Goal: Task Accomplishment & Management: Complete application form

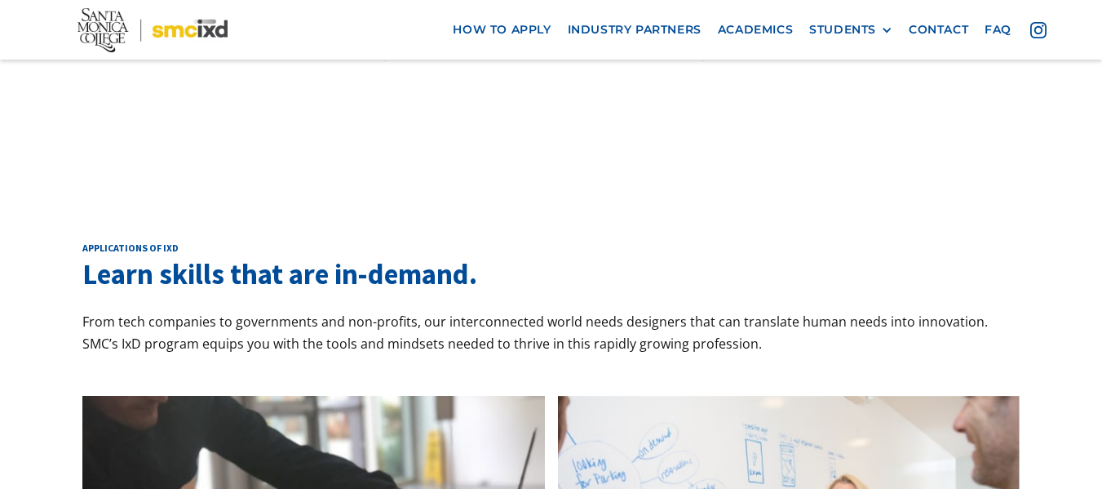
scroll to position [1306, 0]
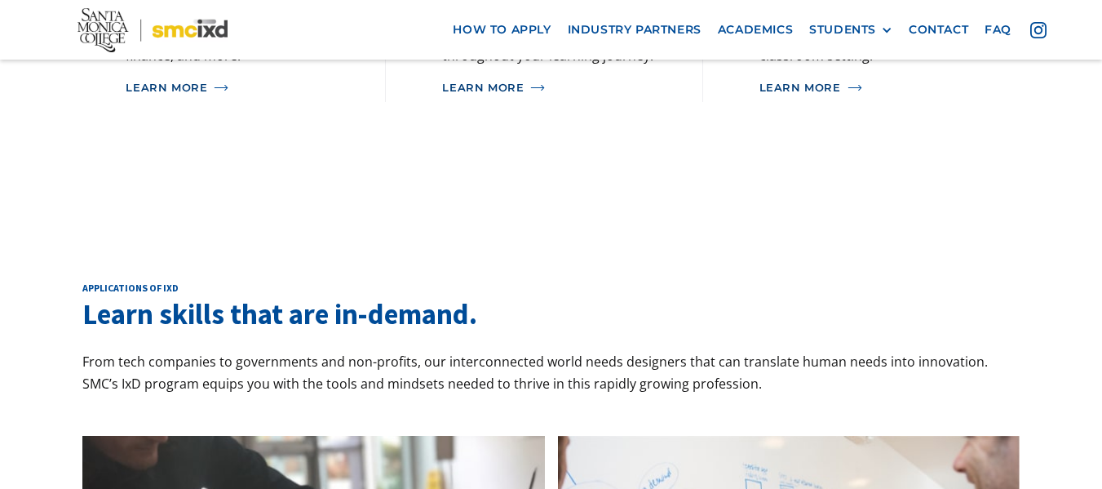
scroll to position [1306, 0]
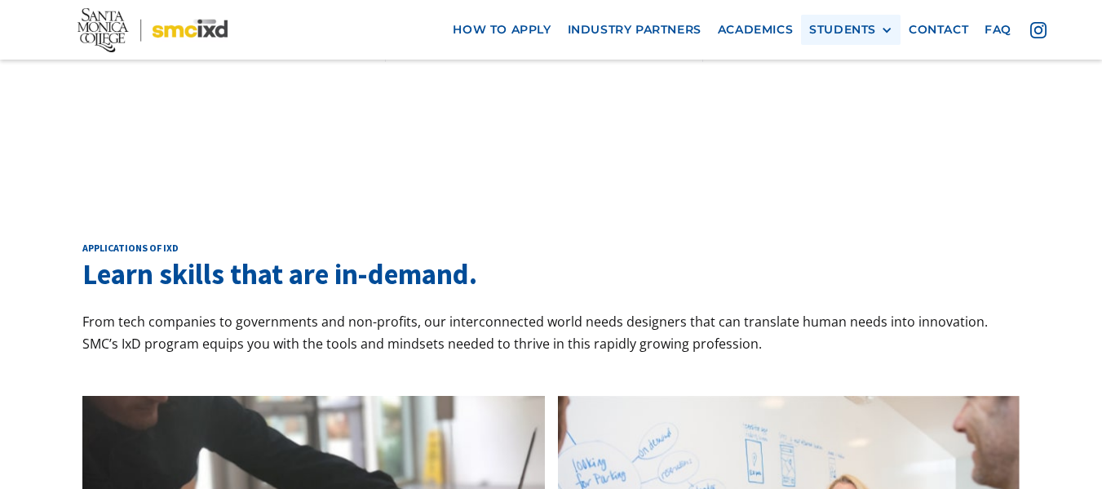
click at [846, 35] on div "STUDENTS" at bounding box center [842, 30] width 67 height 14
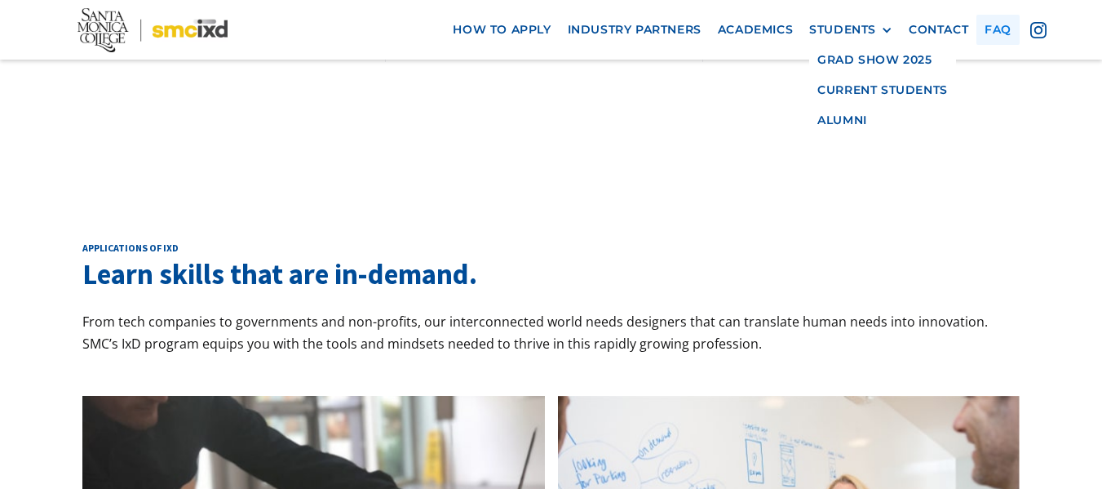
click at [997, 32] on link "faq" at bounding box center [997, 30] width 43 height 30
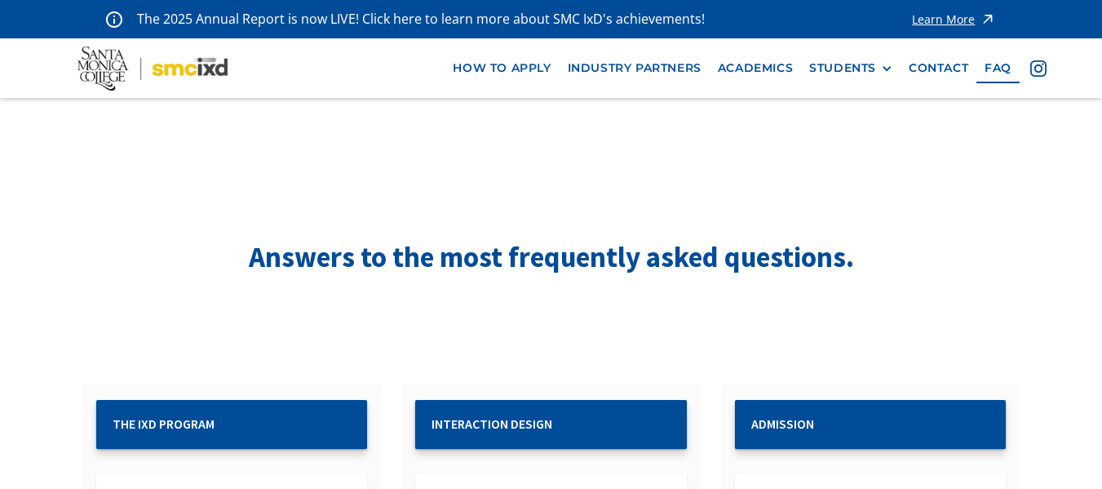
drag, startPoint x: 0, startPoint y: 0, endPoint x: 997, endPoint y: 32, distance: 997.3
click at [997, 32] on div "The 2025 Annual Report is now LIVE! Click here to learn more about SMC IxD's ac…" at bounding box center [551, 19] width 1102 height 38
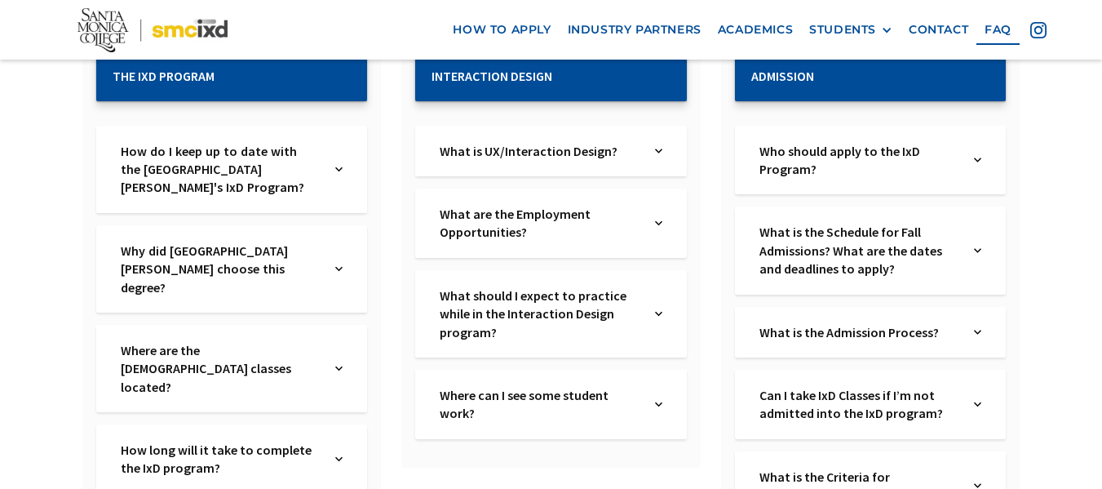
scroll to position [348, 0]
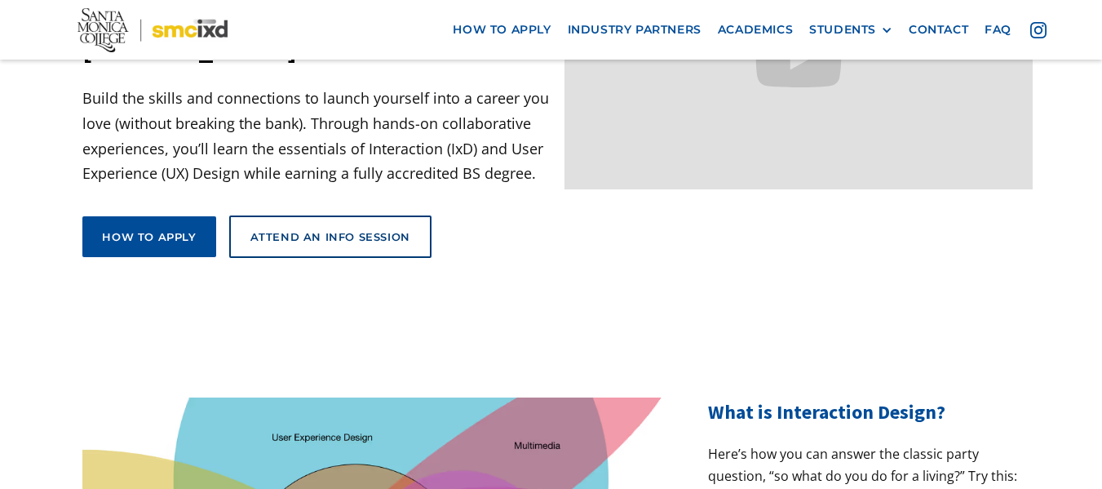
scroll to position [308, 0]
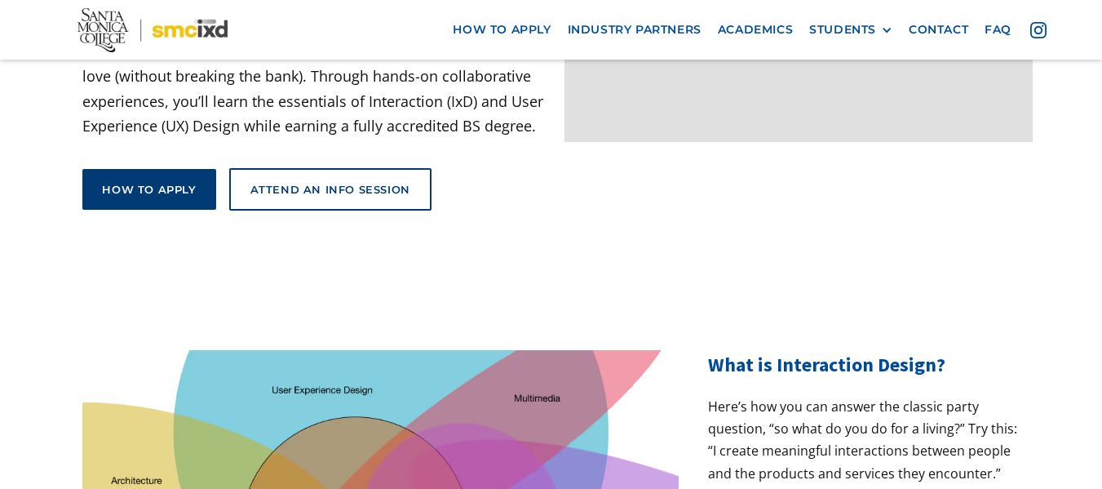
click at [156, 169] on link "How to apply" at bounding box center [148, 189] width 133 height 41
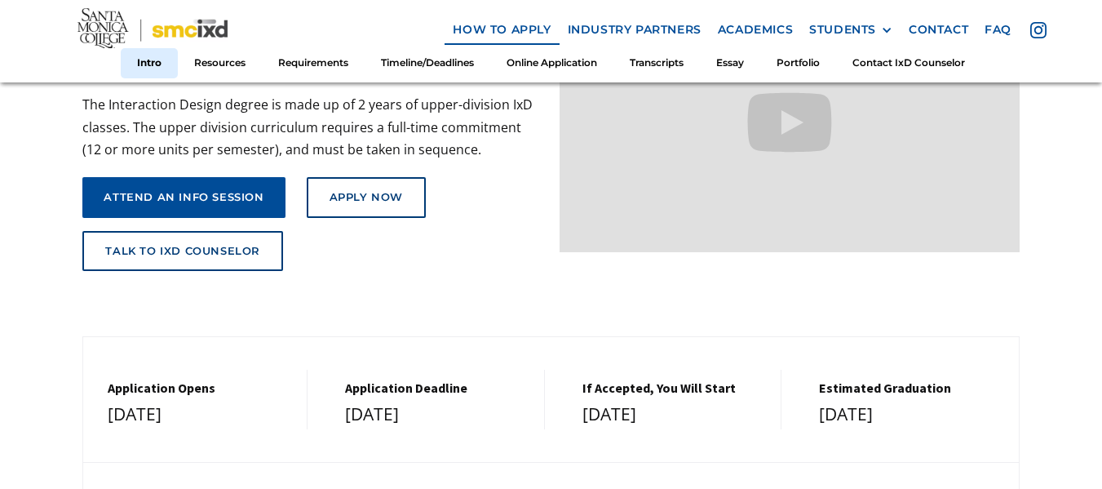
scroll to position [302, 0]
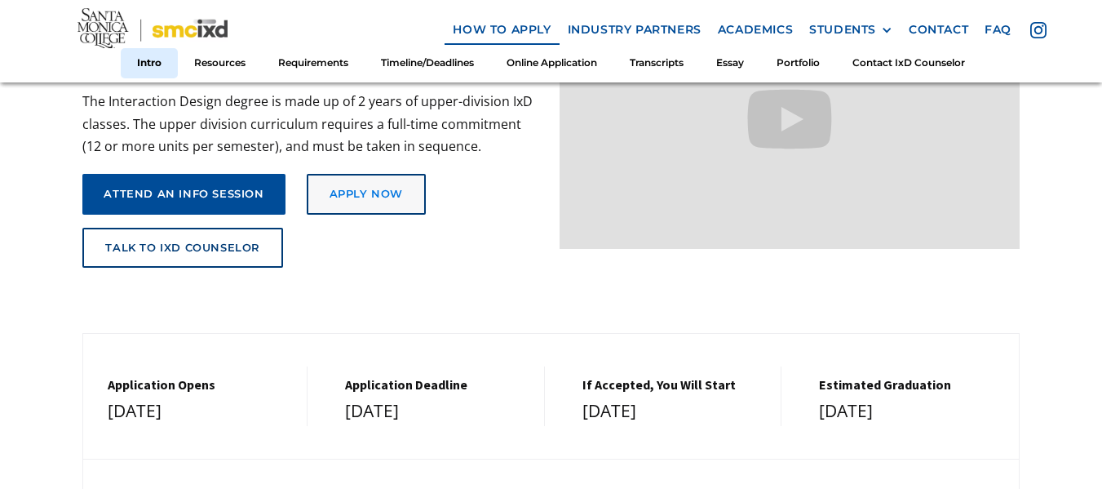
click at [396, 188] on div "Apply Now" at bounding box center [366, 194] width 73 height 13
